Goal: Information Seeking & Learning: Check status

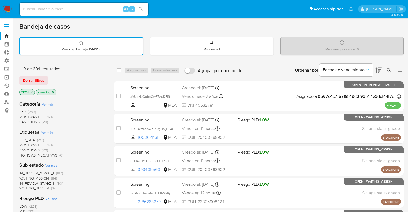
scroll to position [16, 0]
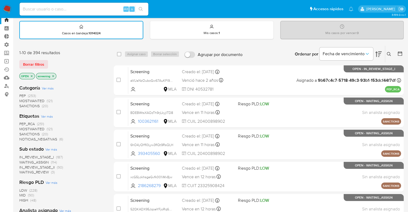
click at [69, 68] on div "1-10 de 394 resultados Borrar filtros OPEN screening" at bounding box center [62, 65] width 86 height 31
click at [6, 126] on aside "Bandeja Tablero Tablero Externo Administración Reglas Roles Usuarios Equipos Co…" at bounding box center [6, 206] width 13 height 444
click at [50, 60] on div "Borrar filtros" at bounding box center [62, 64] width 86 height 9
click at [54, 62] on div "Borrar filtros" at bounding box center [62, 64] width 86 height 9
click at [18, 148] on main "3.159.0-rc-1" at bounding box center [204, 206] width 408 height 444
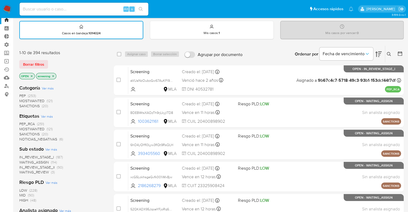
click at [74, 52] on div "1-10 de 394 resultados" at bounding box center [62, 53] width 86 height 6
click at [22, 133] on span "SANCTIONS" at bounding box center [29, 134] width 20 height 5
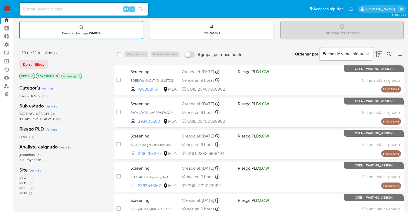
click at [57, 76] on icon "close-filter" at bounding box center [57, 76] width 3 height 3
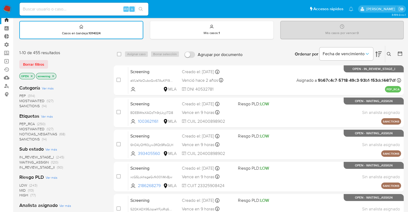
click at [21, 122] on span "PEP_RCA" at bounding box center [27, 123] width 16 height 5
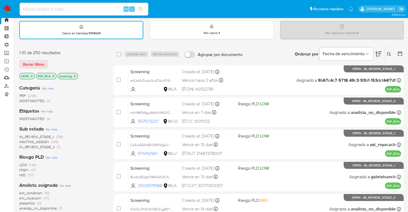
click at [54, 75] on icon "close-filter" at bounding box center [54, 76] width 2 height 2
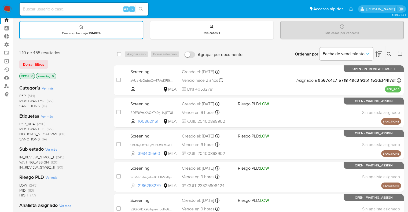
click at [56, 62] on div "Borrar filtros" at bounding box center [62, 64] width 86 height 9
click at [52, 60] on div "Borrar filtros" at bounding box center [62, 64] width 86 height 9
click at [12, 136] on aside "Bandeja Tablero Tablero Externo Administración Reglas Roles Usuarios Equipos Co…" at bounding box center [6, 206] width 13 height 444
click at [0, 156] on aside "Bandeja Tablero Tablero Externo Administración Reglas Roles Usuarios Equipos Co…" at bounding box center [6, 206] width 13 height 444
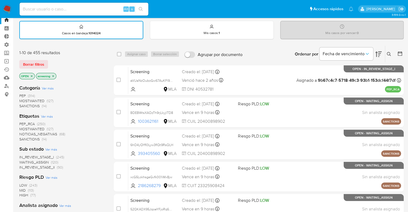
click at [52, 63] on div "Borrar filtros" at bounding box center [62, 64] width 86 height 9
click at [62, 61] on div "Borrar filtros" at bounding box center [62, 64] width 86 height 9
click at [23, 45] on div "Bandeja de casos Casos en bandeja : 1014024 Mis casos : 1 Mis casos por vencer …" at bounding box center [211, 205] width 385 height 398
click at [24, 138] on span "SANCTIONS" at bounding box center [29, 139] width 20 height 5
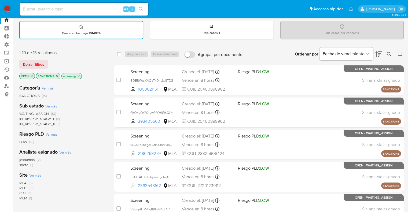
click at [283, 12] on ul "Pausado Ver notificaciones Alt s Accesos rápidos Presiona las siguientes teclas…" at bounding box center [186, 8] width 339 height 13
click at [286, 9] on ul "Pausado Ver notificaciones Alt s Accesos rápidos Presiona las siguientes teclas…" at bounding box center [186, 8] width 339 height 13
click at [57, 76] on icon "close-filter" at bounding box center [57, 76] width 3 height 3
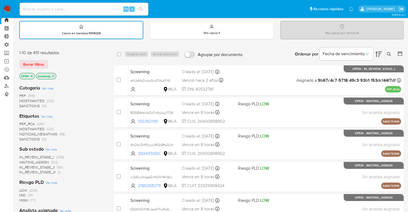
click at [21, 122] on span "PEP_RCA" at bounding box center [27, 123] width 16 height 5
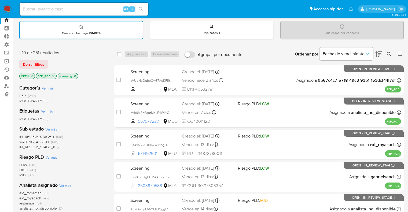
click at [276, 10] on ul "Pausado Ver notificaciones Alt s Accesos rápidos Presiona las siguientes teclas…" at bounding box center [186, 8] width 339 height 13
click at [295, 6] on ul "Pausado Ver notificaciones Alt s Accesos rápidos Presiona las siguientes teclas…" at bounding box center [186, 8] width 339 height 13
click at [53, 76] on icon "close-filter" at bounding box center [54, 76] width 2 height 2
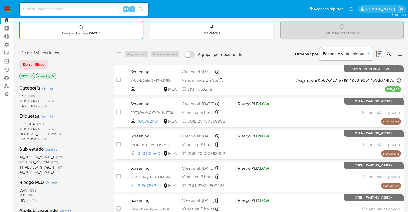
click at [26, 127] on span "MOSTWANTED" at bounding box center [31, 128] width 25 height 5
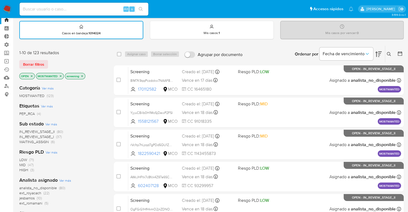
click at [24, 140] on span "WAITING_ASSIGN" at bounding box center [34, 141] width 30 height 5
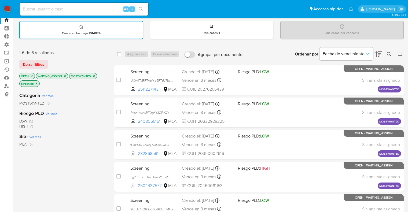
click at [64, 75] on icon "close-filter" at bounding box center [64, 76] width 3 height 3
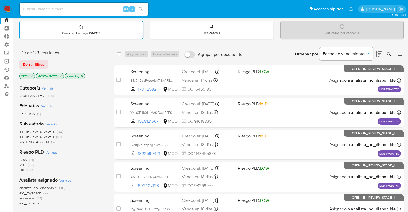
click at [286, 8] on ul "Pausado Ver notificaciones Alt s Accesos rápidos Presiona las siguientes teclas…" at bounding box center [186, 8] width 339 height 13
click at [61, 75] on icon "close-filter" at bounding box center [60, 76] width 3 height 3
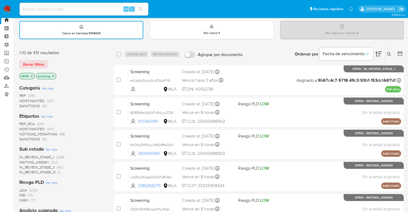
click at [21, 122] on span "PEP_RCA" at bounding box center [27, 123] width 16 height 5
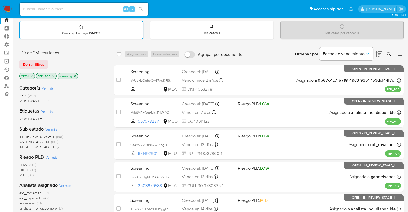
click at [53, 75] on icon "close-filter" at bounding box center [53, 76] width 3 height 3
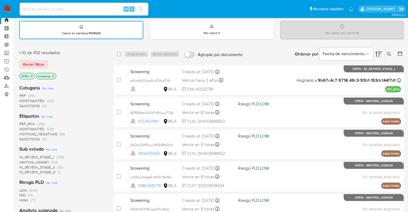
click at [52, 61] on div "Borrar filtros" at bounding box center [62, 64] width 86 height 9
click at [50, 62] on div "Borrar filtros" at bounding box center [62, 64] width 86 height 9
click at [16, 61] on main "3.159.0-rc-1" at bounding box center [204, 206] width 408 height 444
click at [289, 5] on ul "Pausado Ver notificaciones Alt s Accesos rápidos Presiona las siguientes teclas…" at bounding box center [186, 8] width 339 height 13
click at [26, 52] on div "1-10 de 452 resultados" at bounding box center [62, 53] width 86 height 6
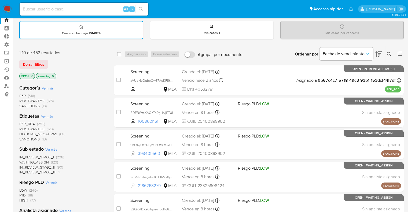
click at [283, 9] on ul "Pausado Ver notificaciones Alt s Accesos rápidos Presiona las siguientes teclas…" at bounding box center [186, 8] width 339 height 13
click at [284, 8] on ul "Pausado Ver notificaciones Alt s Accesos rápidos Presiona las siguientes teclas…" at bounding box center [186, 8] width 339 height 13
click at [49, 61] on div "Borrar filtros" at bounding box center [62, 64] width 86 height 9
click at [52, 61] on div "Borrar filtros" at bounding box center [62, 64] width 86 height 9
click at [49, 64] on div "Borrar filtros" at bounding box center [62, 64] width 86 height 9
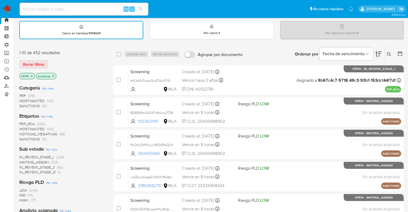
click at [22, 138] on span "SANCTIONS" at bounding box center [29, 139] width 20 height 5
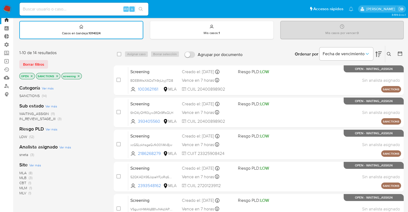
click at [23, 182] on span "CBT" at bounding box center [22, 182] width 7 height 5
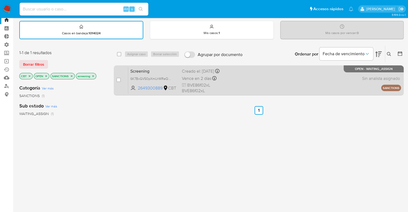
click at [160, 70] on span "Screening" at bounding box center [153, 70] width 47 height 7
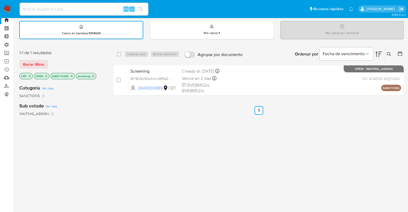
click at [30, 75] on icon "close-filter" at bounding box center [29, 76] width 3 height 3
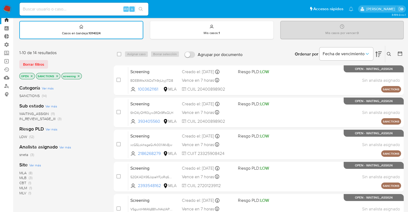
click at [22, 181] on span "CBT" at bounding box center [22, 182] width 7 height 5
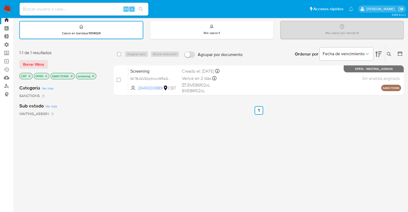
click at [29, 77] on icon "close-filter" at bounding box center [29, 76] width 3 height 3
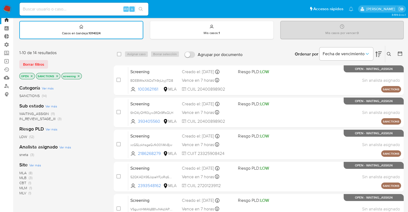
click at [21, 192] on span "MLV" at bounding box center [22, 193] width 7 height 5
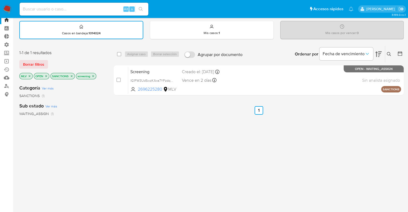
click at [29, 76] on icon "close-filter" at bounding box center [29, 76] width 3 height 3
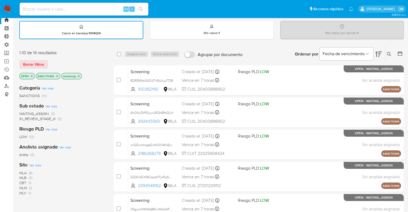
click at [23, 187] on span "MLM" at bounding box center [23, 188] width 8 height 5
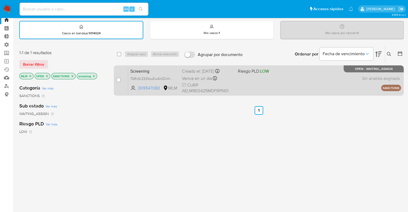
click at [158, 69] on span "Screening" at bounding box center [153, 70] width 47 height 7
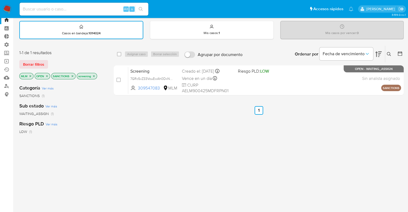
click at [72, 75] on icon "close-filter" at bounding box center [72, 76] width 3 height 3
click at [31, 75] on icon "close-filter" at bounding box center [30, 76] width 3 height 3
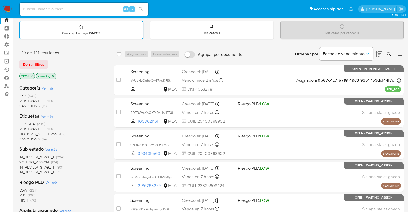
click at [23, 128] on span "MOSTWANTED" at bounding box center [31, 128] width 25 height 5
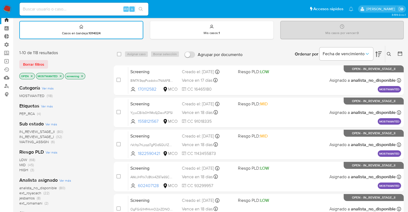
click at [60, 77] on icon "close-filter" at bounding box center [60, 76] width 3 height 3
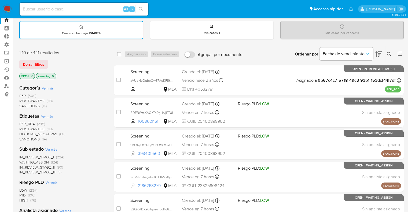
click at [20, 122] on span "PEP_RCA" at bounding box center [27, 123] width 16 height 5
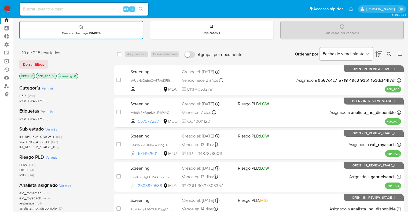
click at [24, 141] on span "WAITING_ASSIGN" at bounding box center [34, 141] width 30 height 5
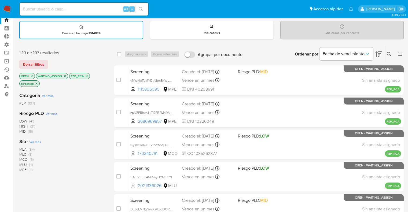
click at [64, 76] on icon "close-filter" at bounding box center [64, 76] width 3 height 3
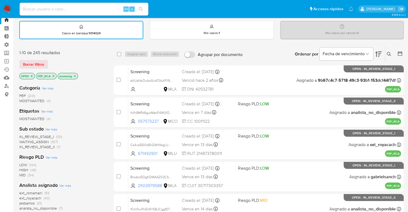
click at [54, 77] on icon "close-filter" at bounding box center [53, 76] width 3 height 3
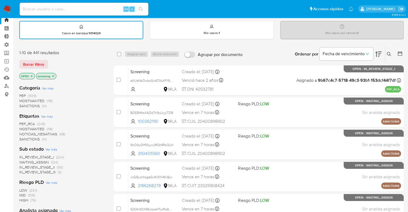
click at [51, 62] on div "Borrar filtros" at bounding box center [62, 64] width 86 height 9
click at [23, 128] on span "MOSTWANTED" at bounding box center [31, 128] width 25 height 5
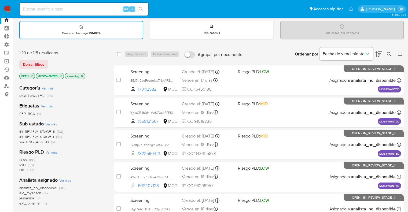
click at [23, 192] on span "ext_royacach" at bounding box center [30, 193] width 22 height 5
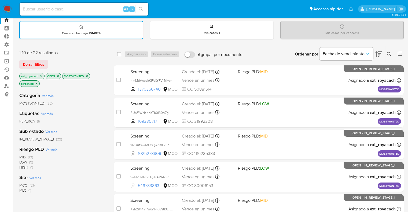
click at [41, 77] on icon "close-filter" at bounding box center [41, 76] width 3 height 3
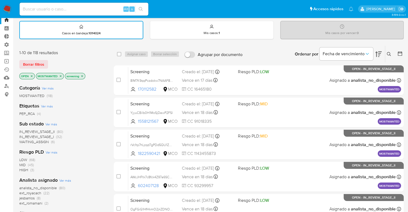
click at [292, 3] on ul "Pausado Ver notificaciones Alt s Accesos rápidos Presiona las siguientes teclas…" at bounding box center [186, 8] width 339 height 13
click at [286, 9] on ul "Pausado Ver notificaciones Alt s Accesos rápidos Presiona las siguientes teclas…" at bounding box center [186, 8] width 339 height 13
click at [60, 77] on icon "close-filter" at bounding box center [60, 76] width 3 height 3
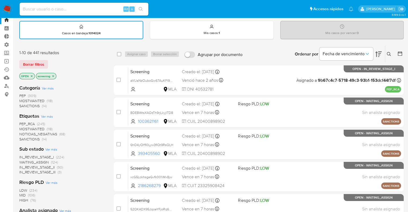
click at [25, 128] on span "MOSTWANTED" at bounding box center [31, 128] width 25 height 5
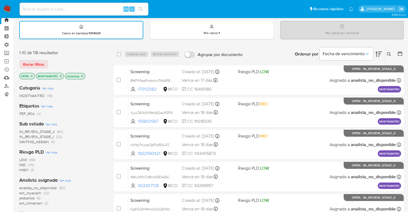
click at [61, 75] on icon "close-filter" at bounding box center [60, 76] width 3 height 3
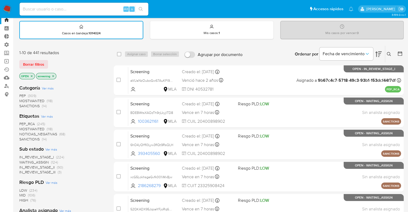
click at [24, 137] on span "SANCTIONS" at bounding box center [29, 139] width 20 height 5
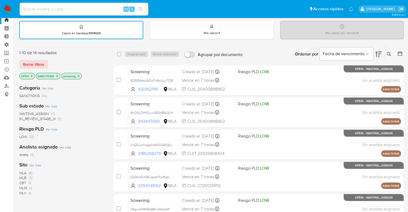
click at [22, 182] on span "CBT" at bounding box center [22, 182] width 7 height 5
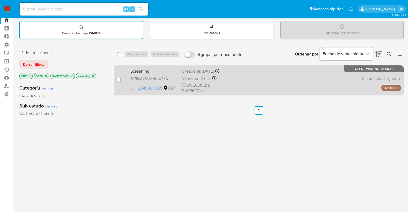
click at [157, 70] on span "Screening" at bounding box center [153, 70] width 47 height 7
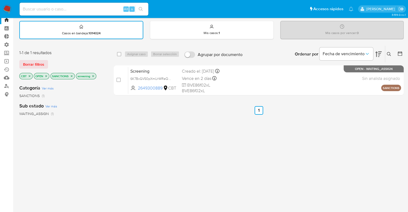
click at [30, 75] on icon "close-filter" at bounding box center [29, 76] width 3 height 3
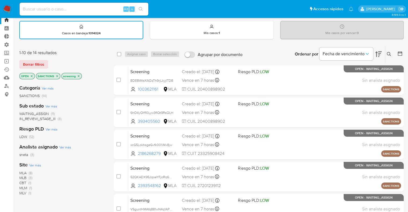
click at [57, 75] on icon "close-filter" at bounding box center [57, 76] width 3 height 3
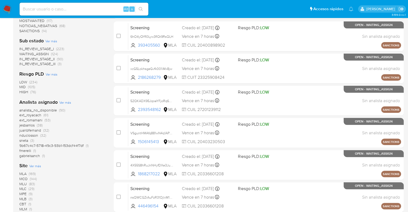
scroll to position [125, 0]
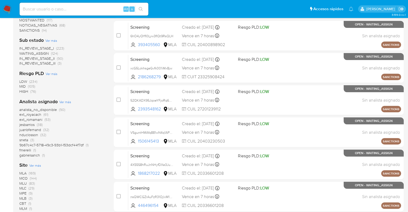
click at [21, 108] on span "analista_no_disponible" at bounding box center [38, 109] width 38 height 5
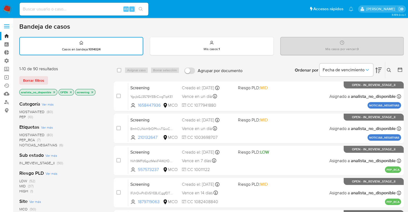
click at [286, 11] on ul "Pausado Ver notificaciones Alt s Accesos rápidos Presiona las siguientes teclas…" at bounding box center [186, 8] width 339 height 13
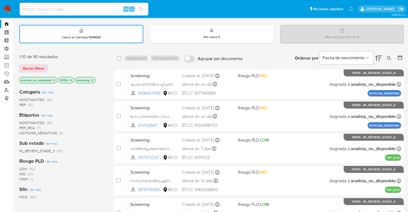
scroll to position [13, 0]
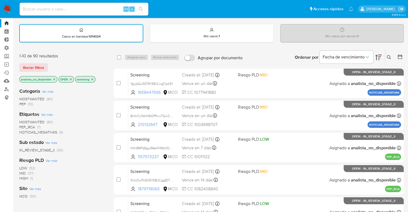
click at [282, 11] on ul "Pausado Ver notificaciones Alt s Accesos rápidos Presiona las siguientes teclas…" at bounding box center [186, 8] width 339 height 13
click at [285, 11] on ul "Pausado Ver notificaciones Alt s Accesos rápidos Presiona las siguientes teclas…" at bounding box center [186, 8] width 339 height 13
click at [291, 8] on ul "Pausado Ver notificaciones Alt s Accesos rápidos Presiona las siguientes teclas…" at bounding box center [186, 8] width 339 height 13
click at [67, 160] on div "Riesgo PLD Ver más LOW (52) MID (37) HIGH (1)" at bounding box center [62, 169] width 86 height 24
click at [55, 79] on icon "close-filter" at bounding box center [54, 79] width 2 height 2
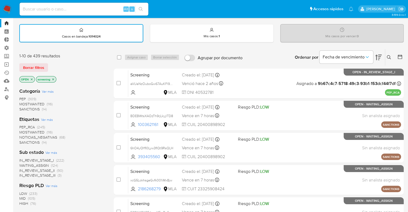
click at [27, 46] on div "Bandeja de casos Casos en bandeja : 1014024 Mis casos : 1 Mis casos por vencer …" at bounding box center [211, 209] width 385 height 398
click at [24, 141] on span "SANCTIONS" at bounding box center [29, 142] width 20 height 5
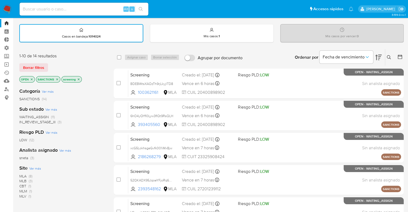
click at [56, 80] on icon "close-filter" at bounding box center [57, 79] width 3 height 3
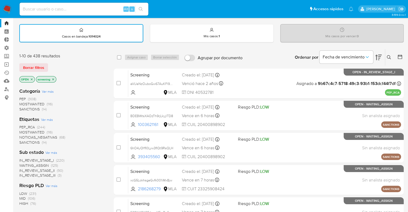
click at [284, 13] on ul "Pausado Ver notificaciones Alt s Accesos rápidos Presiona las siguientes teclas…" at bounding box center [186, 8] width 339 height 13
click at [285, 9] on ul "Pausado Ver notificaciones Alt s Accesos rápidos Presiona las siguientes teclas…" at bounding box center [186, 8] width 339 height 13
click at [27, 130] on span "MOSTWANTED" at bounding box center [31, 132] width 25 height 5
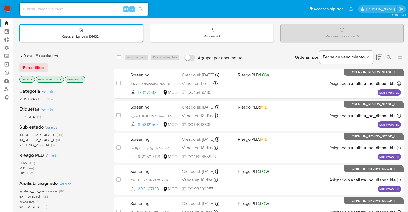
click at [60, 77] on p "MOSTWANTED" at bounding box center [49, 80] width 27 height 6
click at [60, 79] on icon "close-filter" at bounding box center [60, 79] width 3 height 3
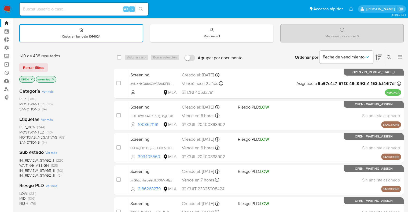
click at [20, 126] on span "PEP_RCA" at bounding box center [27, 127] width 16 height 5
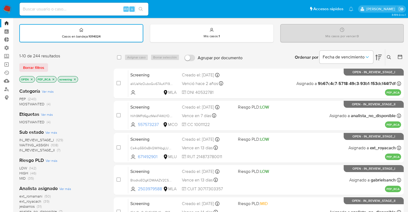
click at [293, 7] on ul "Pausado Ver notificaciones Alt s Accesos rápidos Presiona las siguientes teclas…" at bounding box center [186, 8] width 339 height 13
click at [289, 6] on ul "Pausado Ver notificaciones Alt s Accesos rápidos Presiona las siguientes teclas…" at bounding box center [186, 8] width 339 height 13
click at [54, 80] on icon "close-filter" at bounding box center [53, 79] width 3 height 3
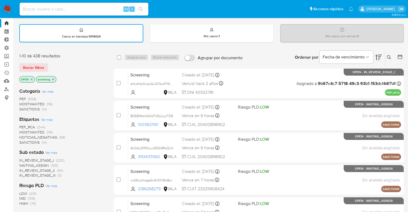
click at [52, 68] on div "Borrar filtros" at bounding box center [62, 67] width 86 height 9
click at [50, 65] on div "Borrar filtros" at bounding box center [62, 67] width 86 height 9
click at [49, 65] on div "Borrar filtros" at bounding box center [62, 67] width 86 height 9
click at [22, 125] on span "PEP_RCA" at bounding box center [27, 127] width 16 height 5
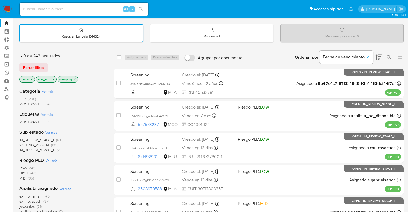
click at [54, 79] on icon "close-filter" at bounding box center [54, 79] width 2 height 2
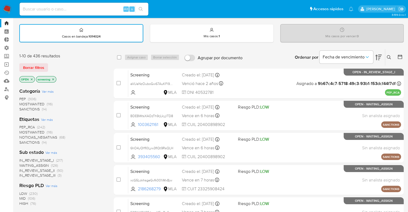
click at [24, 131] on span "MOSTWANTED" at bounding box center [31, 132] width 25 height 5
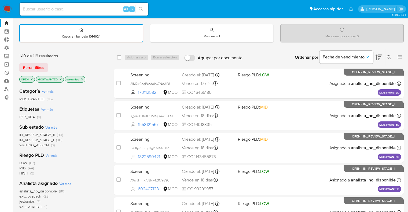
click at [61, 79] on icon "close-filter" at bounding box center [60, 79] width 3 height 3
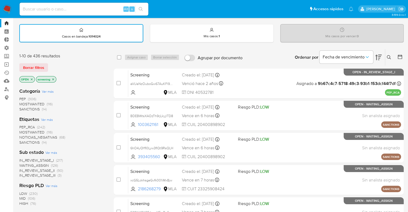
click at [52, 66] on div "Borrar filtros" at bounding box center [62, 67] width 86 height 9
click at [50, 64] on div "Borrar filtros" at bounding box center [62, 67] width 86 height 9
click at [49, 65] on div "Borrar filtros" at bounding box center [62, 67] width 86 height 9
click at [50, 64] on div "Borrar filtros" at bounding box center [62, 67] width 86 height 9
click at [50, 65] on div "Borrar filtros" at bounding box center [62, 67] width 86 height 9
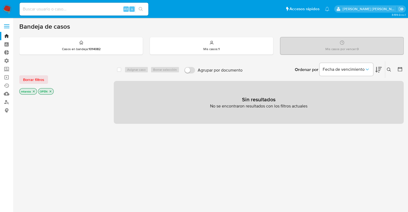
click at [10, 27] on label at bounding box center [6, 26] width 13 height 11
click at [0, 0] on input "checkbox" at bounding box center [0, 0] width 0 height 0
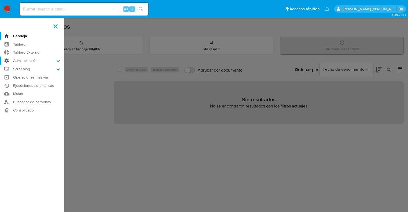
click at [59, 61] on icon at bounding box center [58, 61] width 3 height 2
click at [0, 0] on input "Administración" at bounding box center [0, 0] width 0 height 0
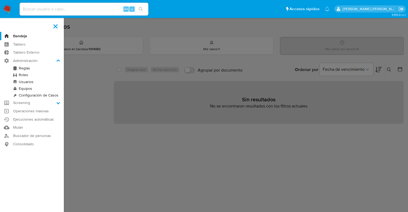
click at [20, 94] on link "Configuración de Casos" at bounding box center [32, 95] width 64 height 7
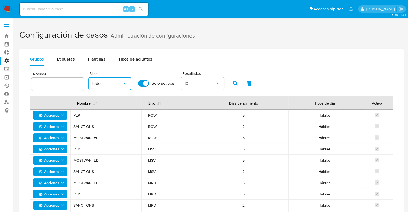
click at [115, 79] on button "Todos" at bounding box center [109, 83] width 43 height 13
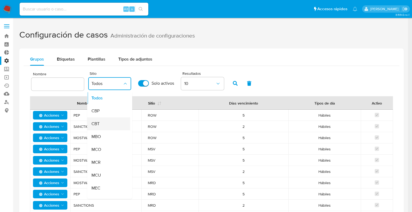
click at [113, 122] on div "CBT" at bounding box center [107, 124] width 31 height 13
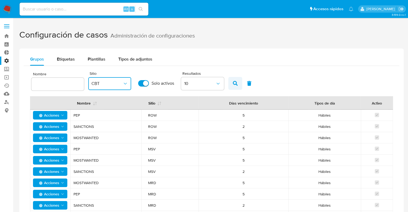
click at [239, 83] on button "button" at bounding box center [235, 83] width 14 height 13
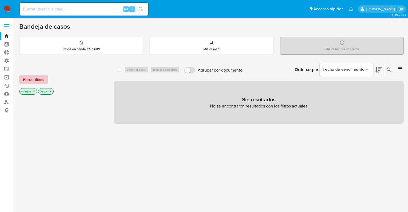
click at [44, 81] on button "Borrar filtros" at bounding box center [33, 79] width 29 height 9
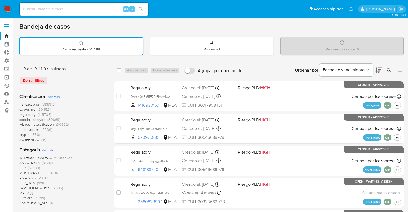
click at [398, 68] on icon at bounding box center [400, 69] width 5 height 5
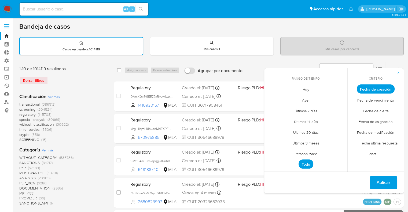
click at [397, 69] on span "button" at bounding box center [398, 73] width 3 height 8
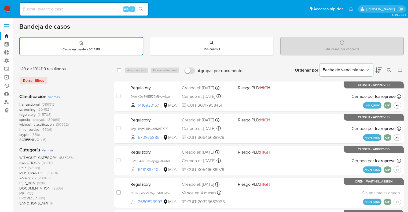
click at [398, 68] on icon at bounding box center [400, 69] width 5 height 5
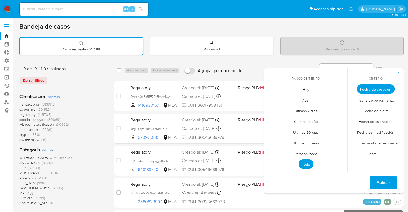
click at [303, 99] on span "Ayer" at bounding box center [306, 100] width 19 height 11
click at [356, 130] on span "Fecha de modificación" at bounding box center [376, 132] width 49 height 11
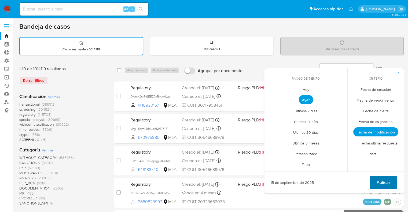
click at [375, 183] on button "Aplicar" at bounding box center [384, 182] width 28 height 13
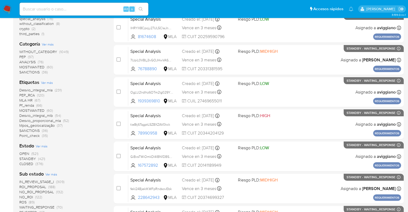
scroll to position [99, 0]
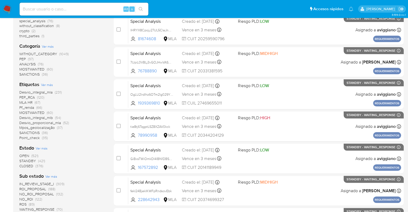
click at [23, 164] on span "CLOSED" at bounding box center [26, 166] width 14 height 5
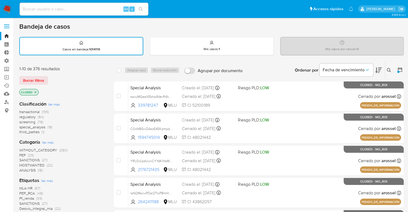
click at [400, 72] on button at bounding box center [401, 70] width 6 height 6
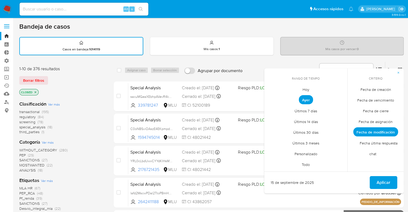
click at [304, 87] on span "Hoy" at bounding box center [306, 89] width 18 height 11
click at [373, 179] on button "Aplicar" at bounding box center [384, 182] width 28 height 13
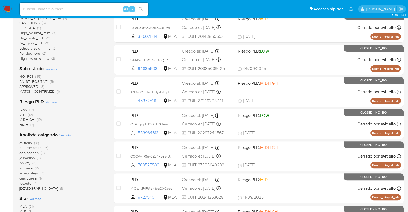
scroll to position [166, 0]
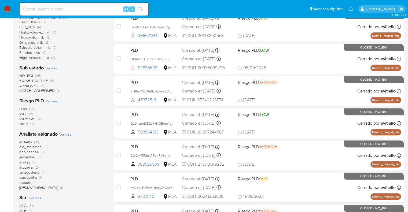
click at [292, 7] on ul "Pausado Ver notificaciones Alt s Accesos rápidos Presiona las siguientes teclas…" at bounding box center [186, 8] width 339 height 13
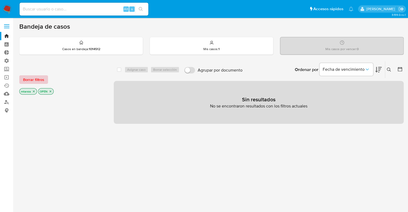
click at [45, 80] on button "Borrar filtros" at bounding box center [33, 79] width 29 height 9
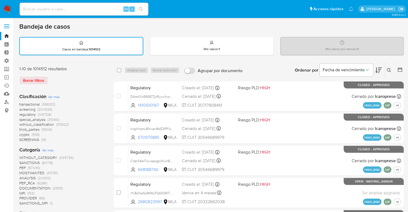
click at [401, 68] on icon at bounding box center [400, 69] width 5 height 5
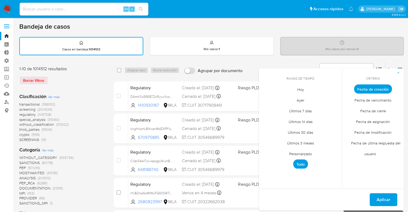
click at [296, 89] on span "Hoy" at bounding box center [301, 89] width 18 height 11
click at [358, 131] on span "Fecha de modificación" at bounding box center [373, 132] width 49 height 11
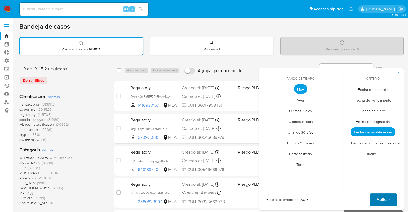
click at [390, 198] on span "Aplicar" at bounding box center [384, 200] width 14 height 12
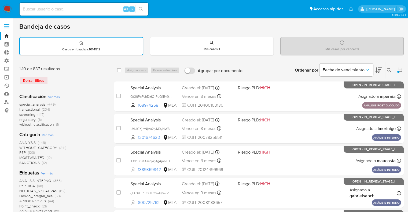
click at [291, 9] on ul "Pausado Ver notificaciones Alt s Accesos rápidos Presiona las siguientes teclas…" at bounding box center [186, 8] width 339 height 13
click at [293, 6] on ul "Pausado Ver notificaciones Alt s Accesos rápidos Presiona las siguientes teclas…" at bounding box center [186, 8] width 339 height 13
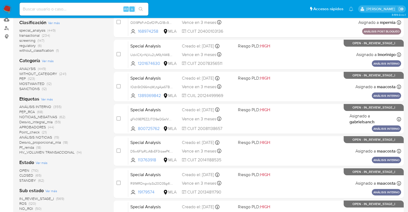
scroll to position [82, 0]
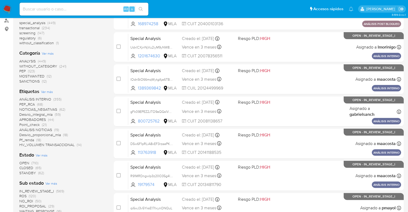
click at [22, 167] on span "CLOSED" at bounding box center [26, 167] width 14 height 5
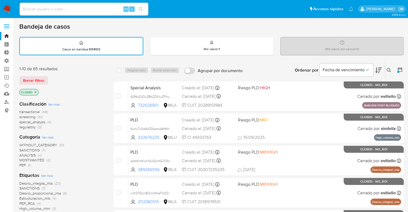
click at [293, 7] on ul "Pausado Ver notificaciones Alt s Accesos rápidos Presiona las siguientes teclas…" at bounding box center [186, 8] width 339 height 13
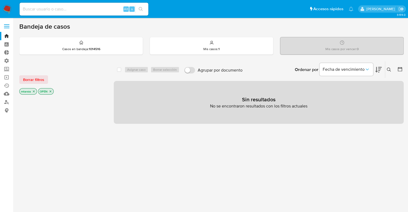
click at [401, 70] on icon at bounding box center [400, 69] width 5 height 5
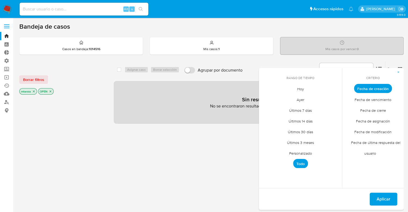
click at [295, 100] on span "Ayer" at bounding box center [300, 99] width 19 height 11
click at [299, 85] on span "Hoy" at bounding box center [301, 89] width 18 height 11
click at [355, 130] on span "Fecha de modificación" at bounding box center [373, 131] width 49 height 11
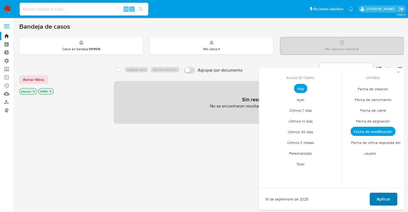
click at [376, 201] on button "Aplicar" at bounding box center [384, 199] width 28 height 13
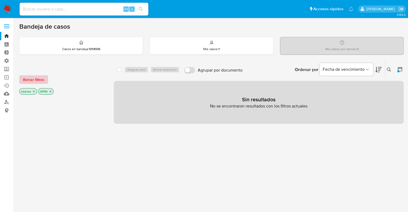
click at [45, 78] on button "Borrar filtros" at bounding box center [33, 79] width 29 height 9
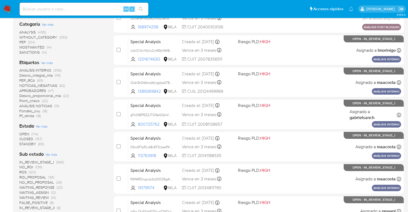
scroll to position [114, 0]
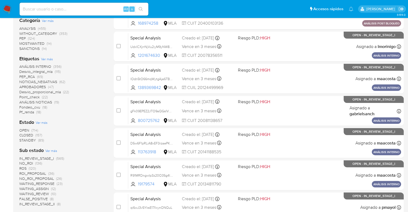
click at [21, 136] on span "CLOSED" at bounding box center [26, 135] width 14 height 5
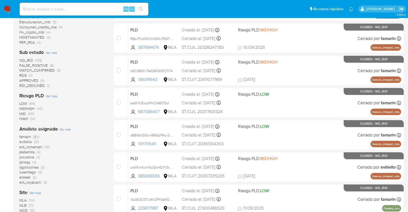
scroll to position [187, 0]
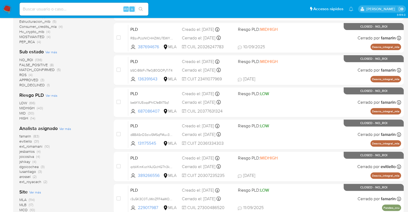
click at [290, 6] on ul "Pausado Ver notificaciones Alt s Accesos rápidos Presiona las siguientes teclas…" at bounding box center [186, 8] width 339 height 13
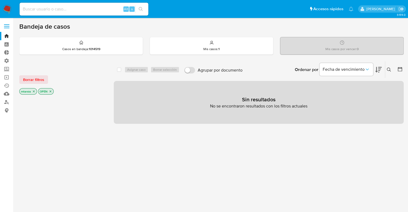
click at [44, 76] on button "Borrar filtros" at bounding box center [33, 79] width 29 height 9
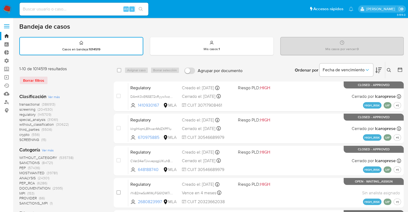
click at [398, 67] on icon at bounding box center [400, 69] width 5 height 5
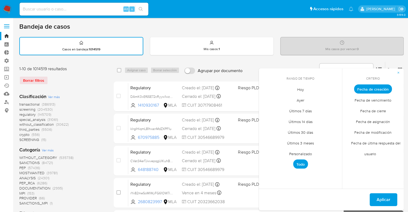
click at [300, 89] on span "Hoy" at bounding box center [301, 89] width 18 height 11
click at [352, 129] on span "Fecha de modificación" at bounding box center [373, 132] width 49 height 11
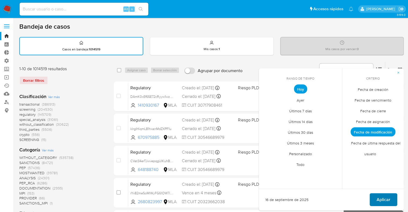
click at [378, 197] on span "Aplicar" at bounding box center [384, 200] width 14 height 12
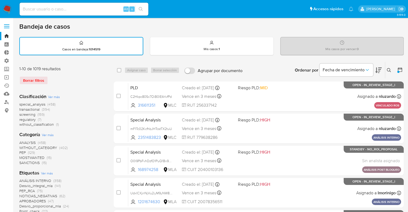
click at [287, 12] on ul "Pausado Ver notificaciones Alt s Accesos rápidos Presiona las siguientes teclas…" at bounding box center [186, 8] width 339 height 13
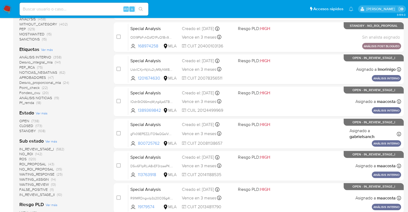
scroll to position [127, 0]
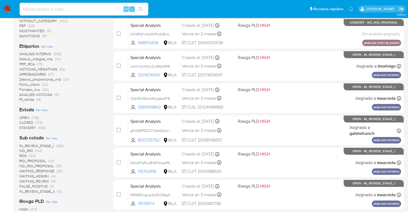
click at [21, 122] on span "CLOSED" at bounding box center [26, 122] width 14 height 5
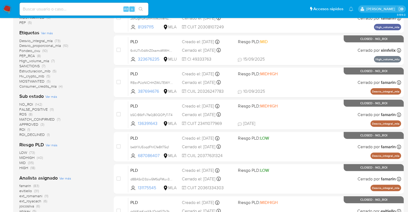
scroll to position [143, 0]
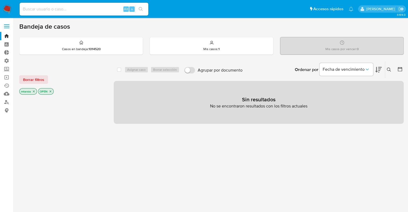
click at [9, 27] on label at bounding box center [6, 26] width 13 height 11
click at [0, 0] on input "checkbox" at bounding box center [0, 0] width 0 height 0
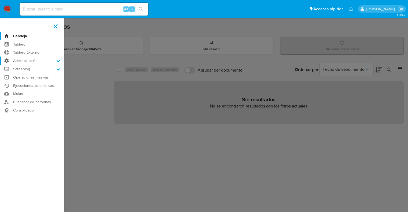
click at [58, 61] on icon at bounding box center [58, 61] width 3 height 2
click at [0, 0] on input "Administración" at bounding box center [0, 0] width 0 height 0
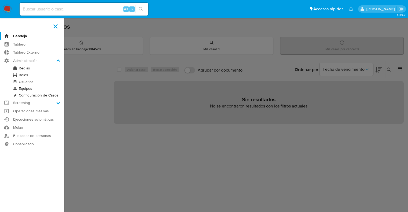
click at [21, 97] on link "Configuración de Casos" at bounding box center [32, 95] width 64 height 7
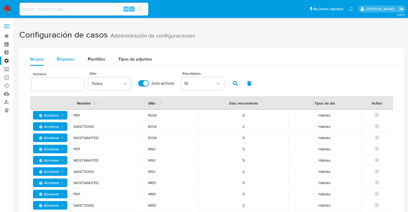
click at [77, 60] on button "Etiquetas" at bounding box center [65, 59] width 31 height 13
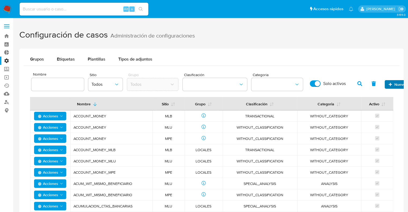
click at [393, 86] on span "Nuevo" at bounding box center [397, 85] width 17 height 8
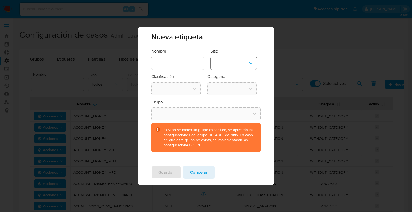
click at [221, 63] on button "site-dropdown" at bounding box center [234, 63] width 46 height 13
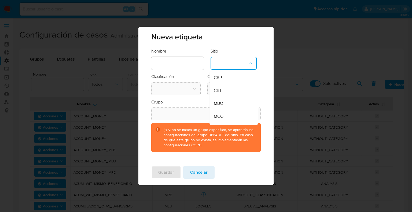
click at [227, 89] on div "CBT" at bounding box center [232, 90] width 37 height 13
click at [183, 90] on button "classification-dropdown" at bounding box center [175, 88] width 49 height 13
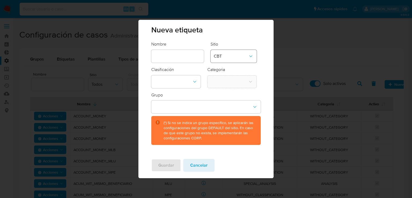
click at [245, 55] on span "CBT" at bounding box center [231, 56] width 34 height 5
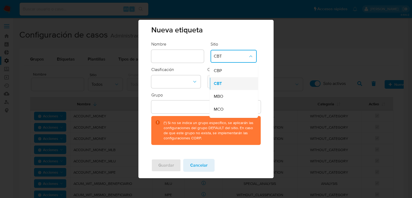
click at [242, 85] on div "CBT" at bounding box center [232, 83] width 37 height 13
click at [191, 79] on button "classification-dropdown" at bounding box center [175, 81] width 49 height 13
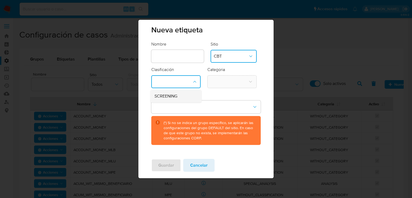
click at [190, 97] on div "SCREENING" at bounding box center [175, 96] width 40 height 13
click at [219, 81] on button "category-dropdown" at bounding box center [232, 81] width 49 height 13
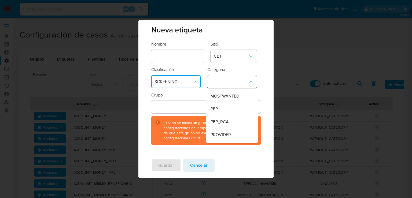
click at [219, 81] on button "category-dropdown" at bounding box center [232, 81] width 49 height 13
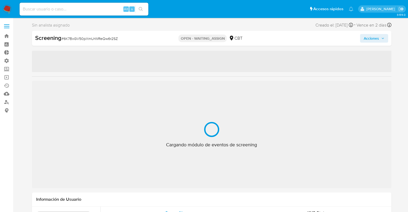
select select "10"
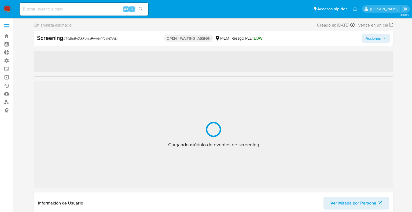
select select "10"
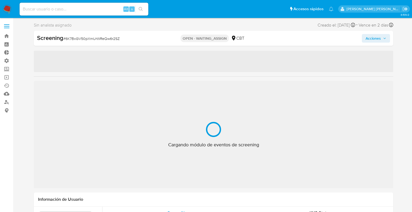
select select "10"
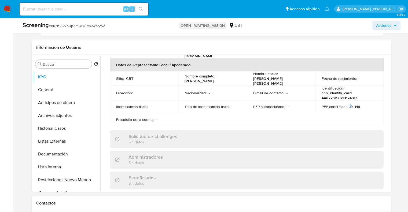
scroll to position [149, 0]
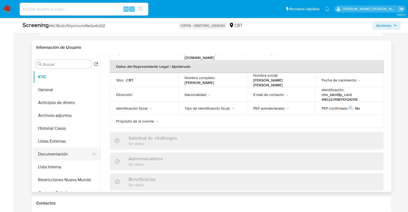
click at [70, 155] on button "Documentación" at bounding box center [64, 154] width 63 height 13
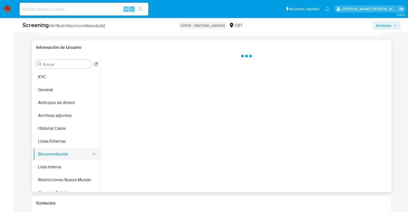
scroll to position [0, 0]
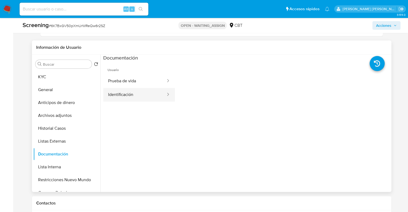
click at [135, 92] on button "Identificación" at bounding box center [134, 95] width 63 height 14
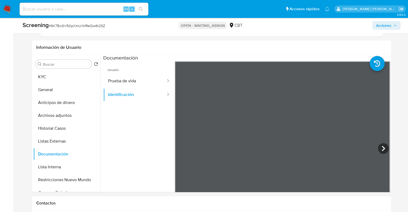
click at [285, 9] on ul "Pausado Ver notificaciones Alt s Accesos rápidos Presiona las siguientes teclas…" at bounding box center [174, 8] width 315 height 13
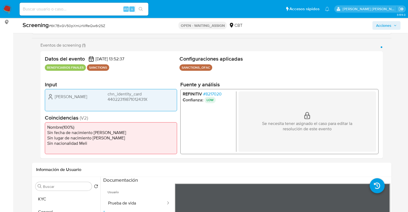
scroll to position [86, 0]
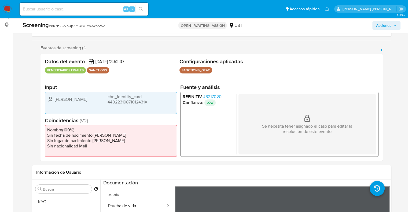
click at [204, 96] on span "# 8217020" at bounding box center [212, 96] width 19 height 5
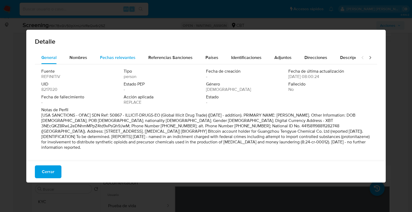
click at [101, 56] on span "Fechas relevantes" at bounding box center [117, 58] width 35 height 6
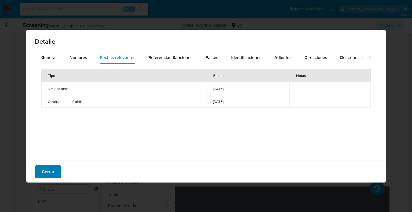
click at [55, 170] on button "Cerrar" at bounding box center [48, 172] width 27 height 13
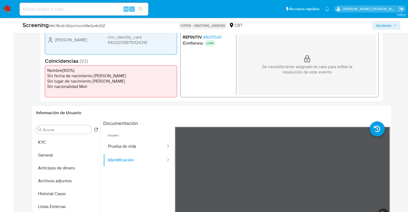
scroll to position [144, 0]
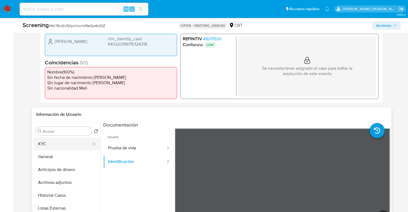
click at [60, 150] on button "KYC" at bounding box center [64, 144] width 63 height 13
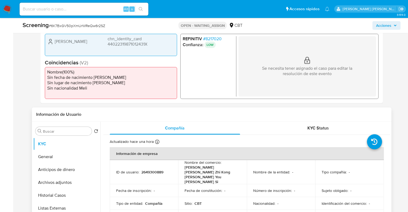
click at [141, 170] on p "2649300889" at bounding box center [152, 172] width 22 height 5
copy p "2649300889"
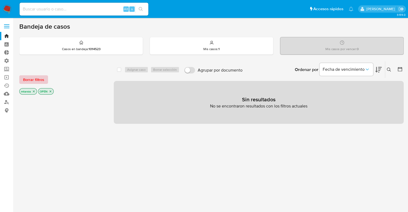
click at [46, 80] on button "Borrar filtros" at bounding box center [33, 79] width 29 height 9
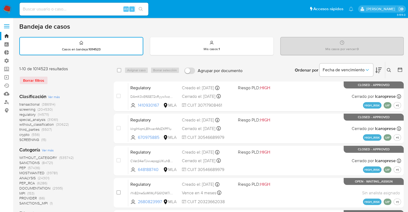
click at [400, 71] on icon at bounding box center [400, 69] width 5 height 5
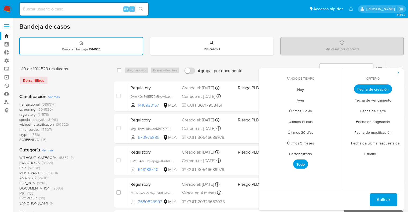
click at [300, 90] on span "Hoy" at bounding box center [301, 89] width 18 height 11
click at [355, 131] on span "Fecha de modificación" at bounding box center [373, 132] width 49 height 11
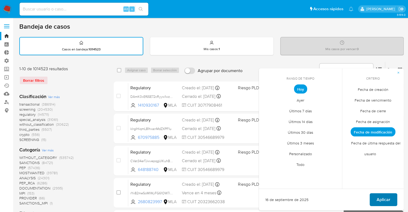
click at [373, 198] on button "Aplicar" at bounding box center [384, 200] width 28 height 13
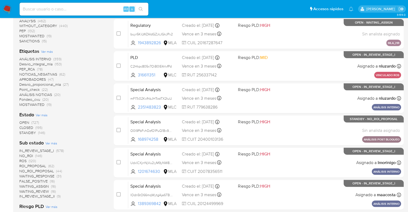
scroll to position [124, 0]
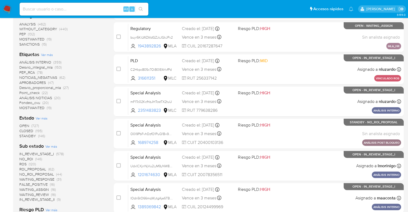
click at [20, 130] on span "CLOSED" at bounding box center [26, 130] width 14 height 5
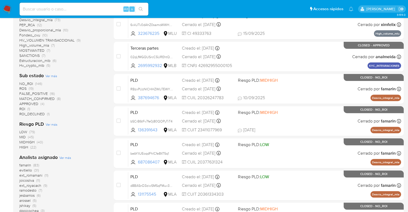
scroll to position [177, 0]
